Goal: Task Accomplishment & Management: Manage account settings

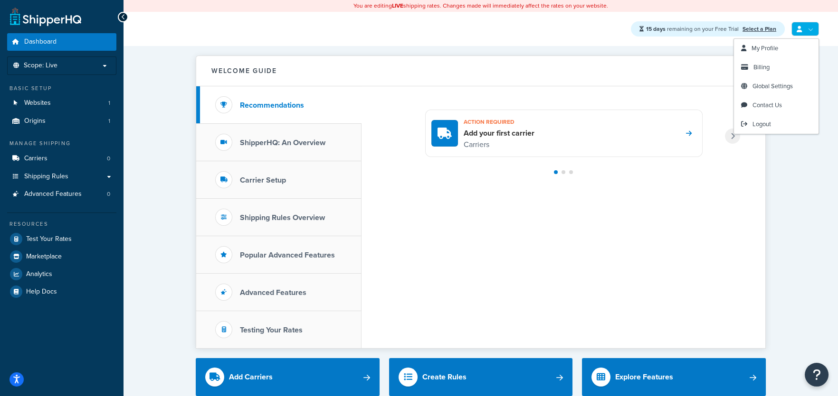
click at [809, 31] on link at bounding box center [805, 29] width 28 height 14
click at [811, 29] on link at bounding box center [805, 29] width 28 height 14
click at [772, 64] on link "Billing" at bounding box center [776, 67] width 85 height 19
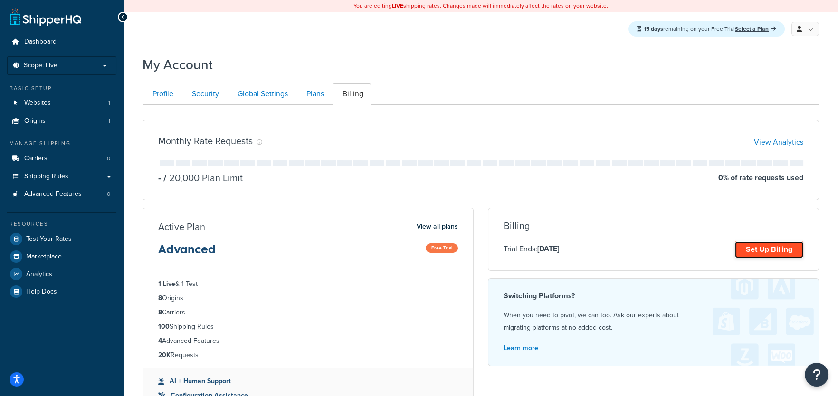
click at [753, 252] on link "Set Up Billing" at bounding box center [768, 250] width 68 height 17
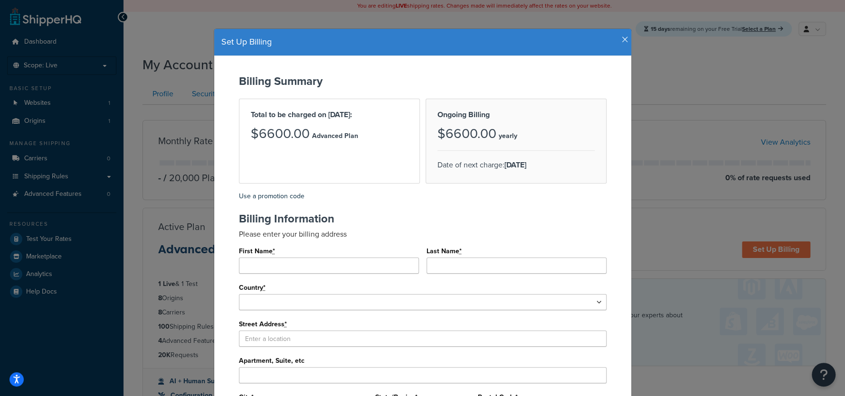
click at [621, 40] on icon "button" at bounding box center [624, 40] width 7 height 9
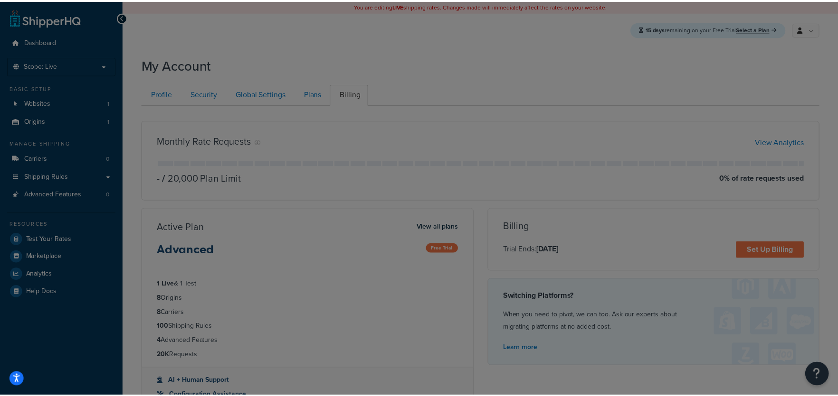
scroll to position [31, 0]
